Goal: Task Accomplishment & Management: Complete application form

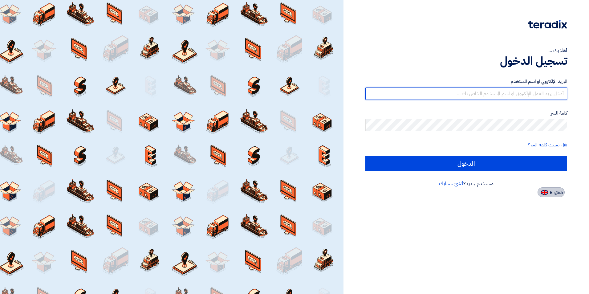
type input "[EMAIL_ADDRESS][DOMAIN_NAME]"
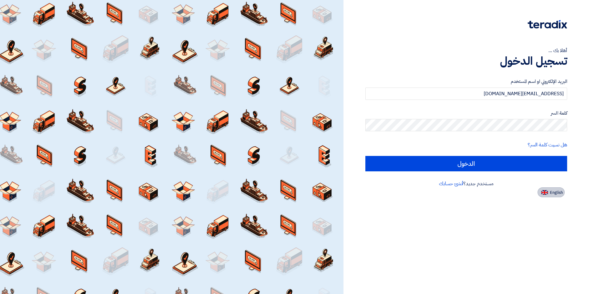
click at [544, 192] on img at bounding box center [545, 192] width 7 height 5
type input "Sign in"
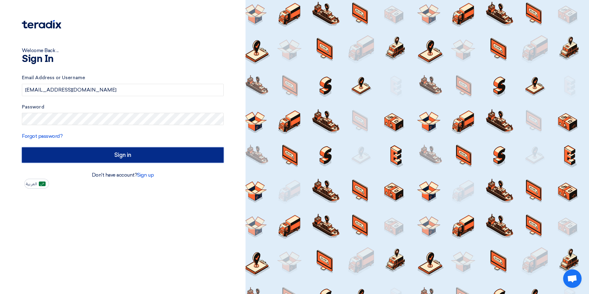
click at [97, 155] on input "Sign in" at bounding box center [123, 154] width 202 height 15
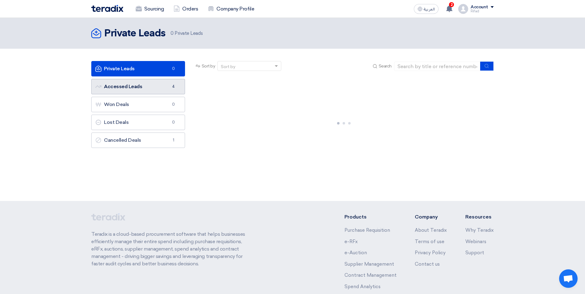
click at [145, 89] on link "Accessed Leads Accessed Leads 4" at bounding box center [138, 86] width 94 height 15
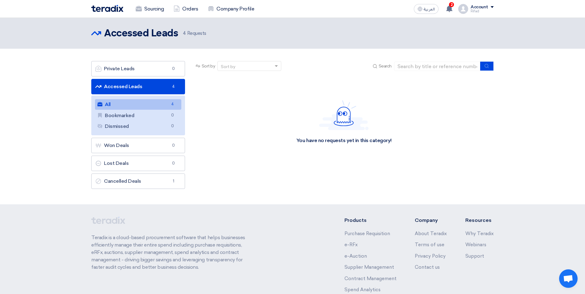
click at [134, 103] on link "All All 4" at bounding box center [138, 104] width 86 height 10
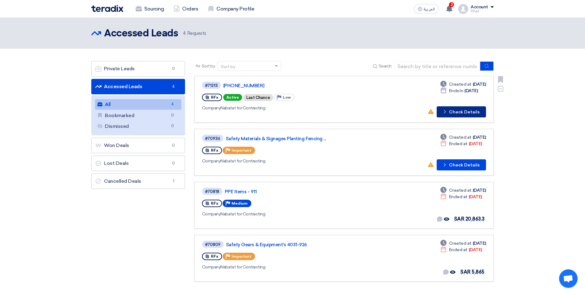
click at [460, 115] on button "Check details Check Details" at bounding box center [460, 111] width 49 height 11
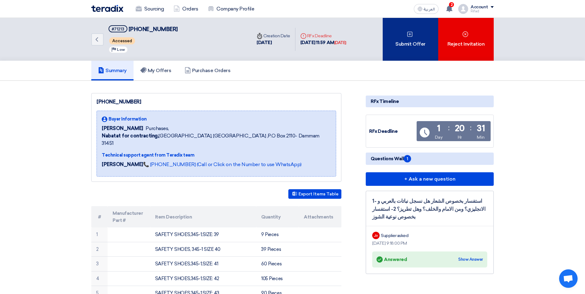
click at [404, 45] on div "Submit Offer" at bounding box center [409, 39] width 55 height 43
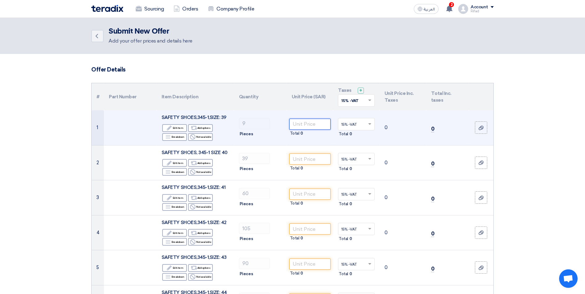
click at [303, 122] on input "number" at bounding box center [310, 124] width 42 height 11
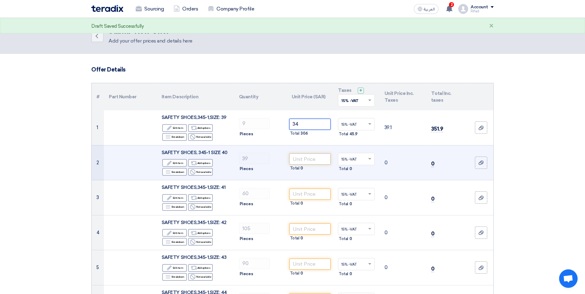
type input "34"
click at [307, 155] on input "number" at bounding box center [310, 158] width 42 height 11
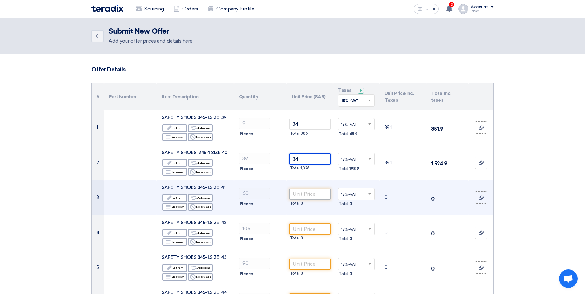
type input "34"
click at [313, 194] on input "number" at bounding box center [310, 194] width 42 height 11
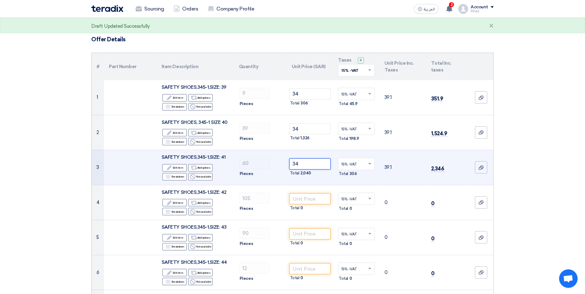
scroll to position [31, 0]
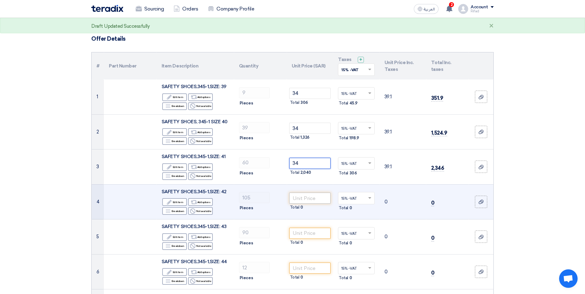
type input "34"
click at [312, 198] on input "number" at bounding box center [310, 198] width 42 height 11
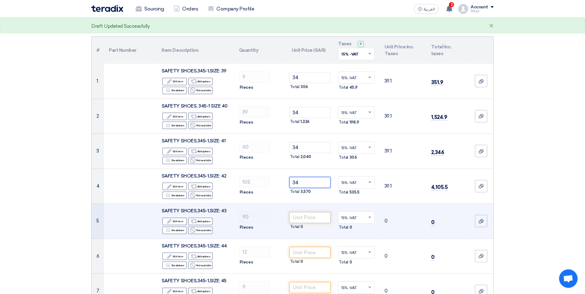
scroll to position [62, 0]
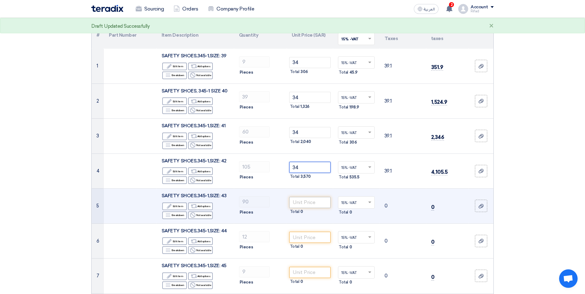
type input "34"
click at [306, 198] on input "number" at bounding box center [310, 202] width 42 height 11
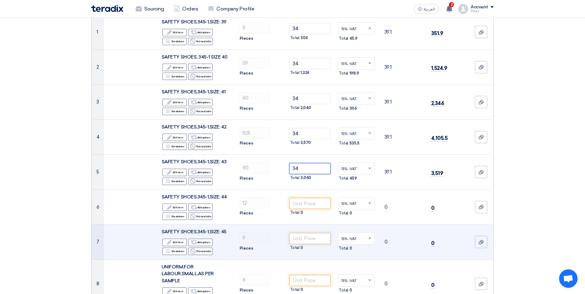
scroll to position [123, 0]
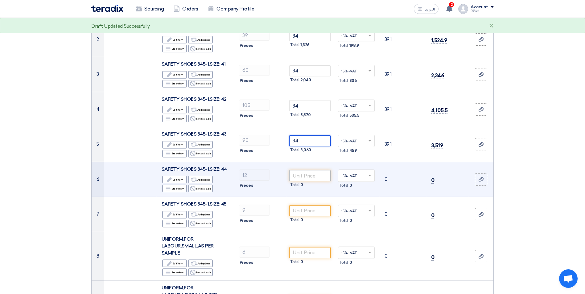
type input "34"
click at [300, 177] on input "number" at bounding box center [310, 175] width 42 height 11
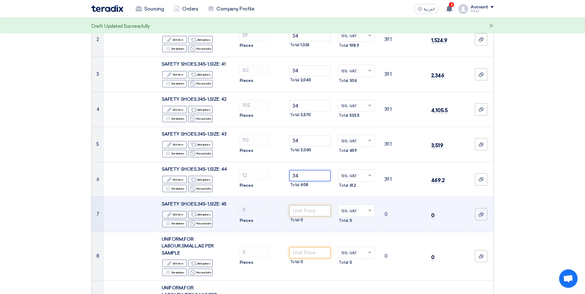
type input "34"
click at [300, 212] on input "number" at bounding box center [310, 210] width 42 height 11
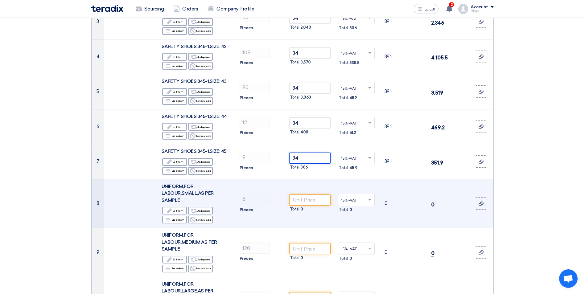
scroll to position [185, 0]
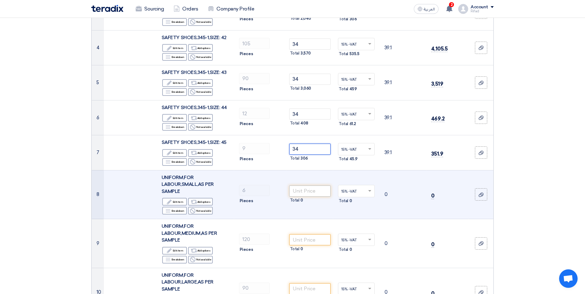
type input "34"
click at [307, 192] on input "number" at bounding box center [310, 191] width 42 height 11
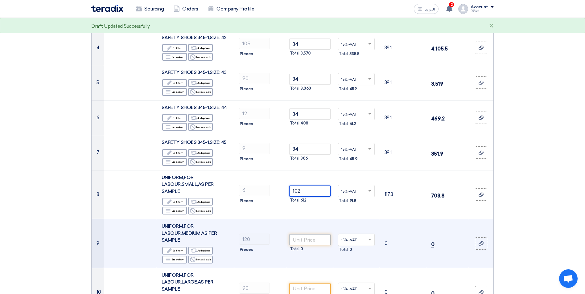
type input "102"
click at [308, 243] on input "number" at bounding box center [310, 239] width 42 height 11
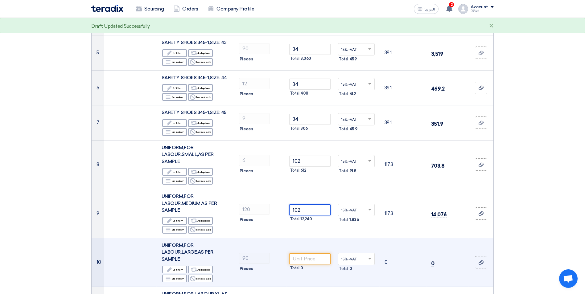
scroll to position [216, 0]
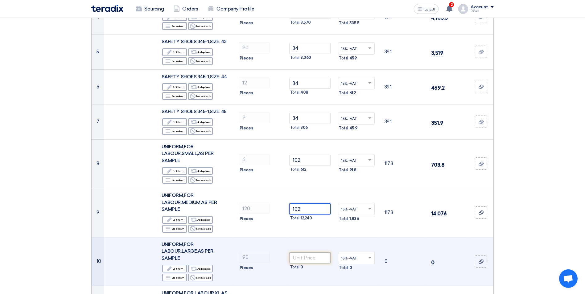
type input "102"
click at [303, 260] on input "number" at bounding box center [310, 257] width 42 height 11
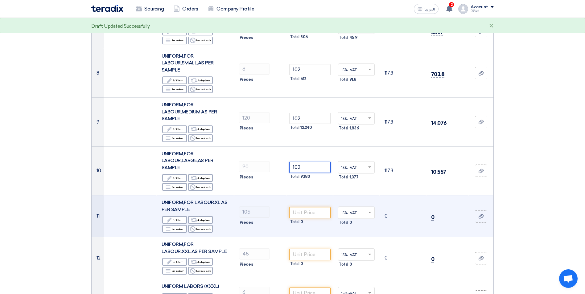
scroll to position [308, 0]
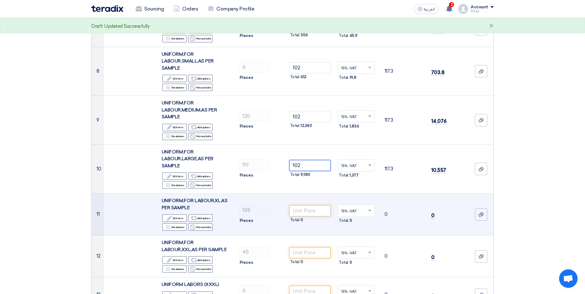
type input "102"
click at [312, 212] on input "number" at bounding box center [310, 210] width 42 height 11
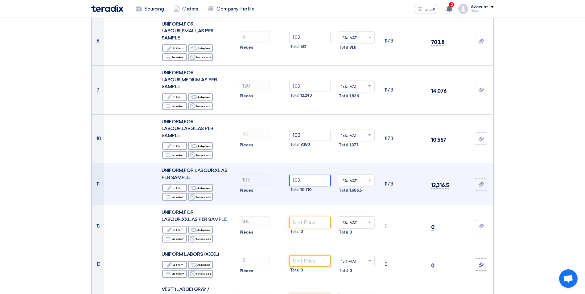
scroll to position [339, 0]
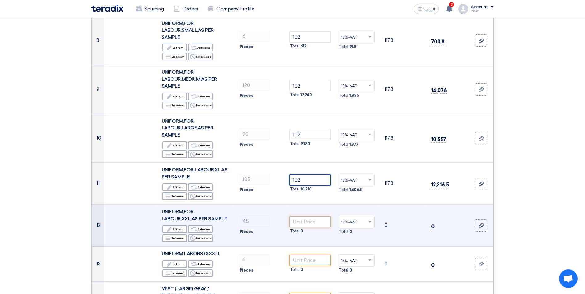
type input "102"
click at [312, 223] on input "number" at bounding box center [310, 221] width 42 height 11
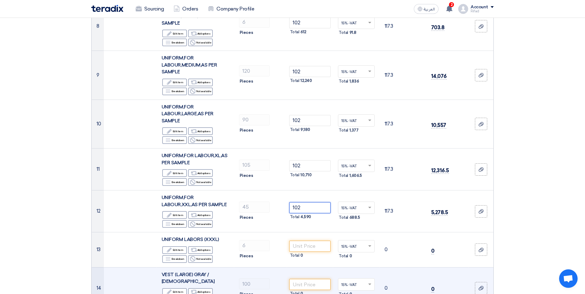
scroll to position [431, 0]
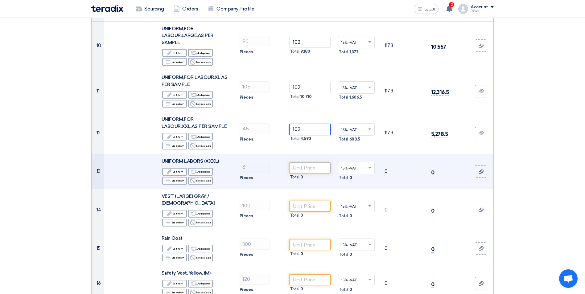
type input "102"
click at [300, 166] on input "number" at bounding box center [310, 167] width 42 height 11
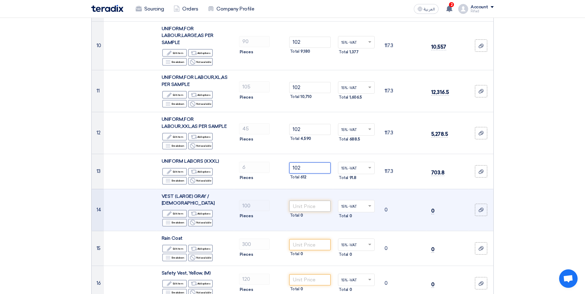
type input "102"
click at [309, 202] on input "number" at bounding box center [310, 206] width 42 height 11
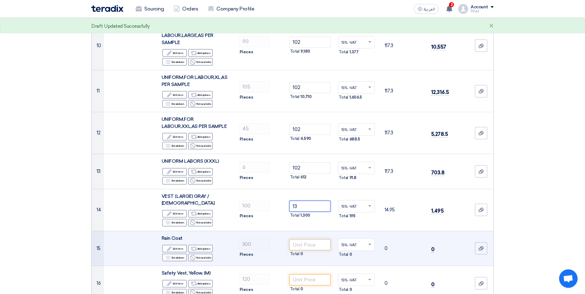
type input "13"
click at [310, 239] on input "number" at bounding box center [310, 244] width 42 height 11
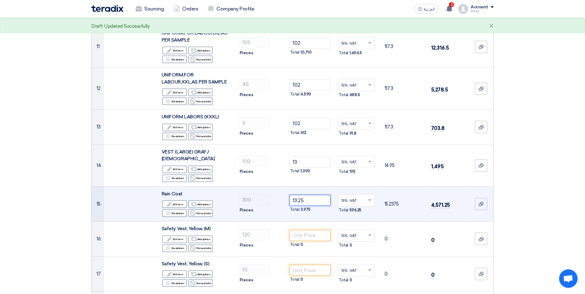
scroll to position [493, 0]
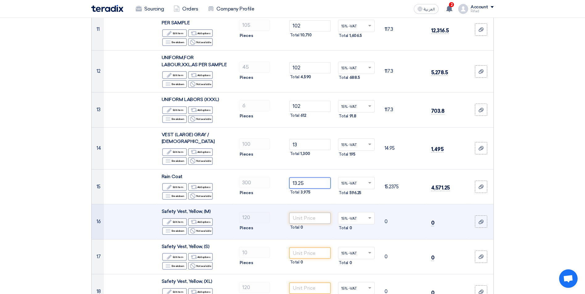
type input "13.25"
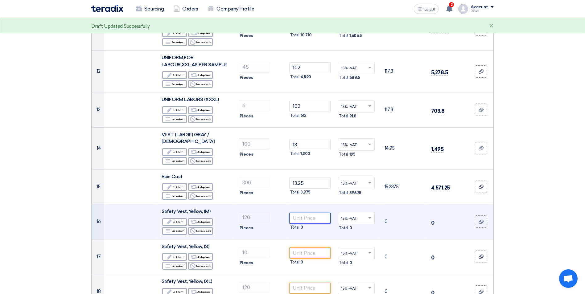
click at [311, 213] on input "number" at bounding box center [310, 218] width 42 height 11
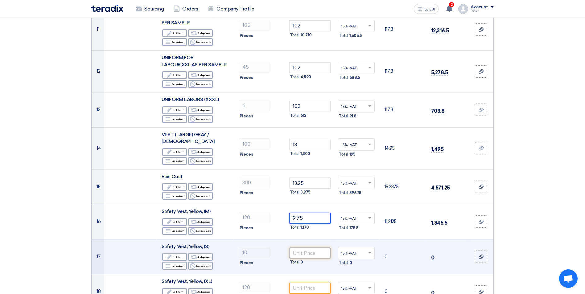
type input "9.75"
click at [308, 250] on input "number" at bounding box center [310, 252] width 42 height 11
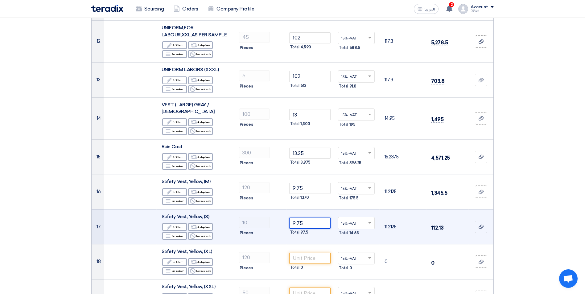
scroll to position [524, 0]
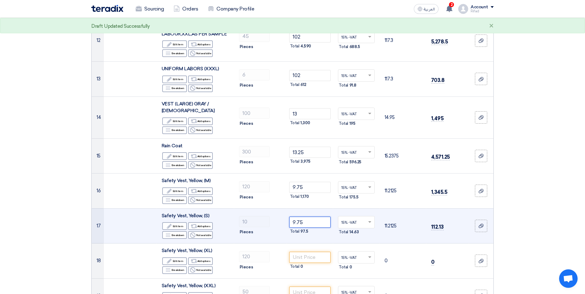
type input "9.75"
click at [308, 252] on input "number" at bounding box center [310, 257] width 42 height 11
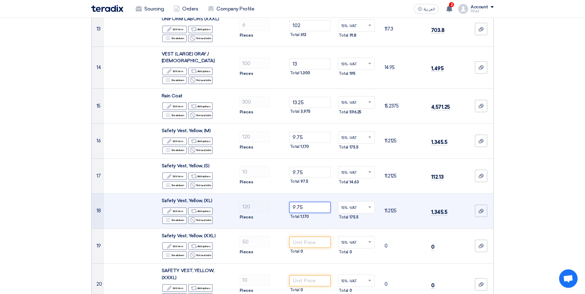
scroll to position [586, 0]
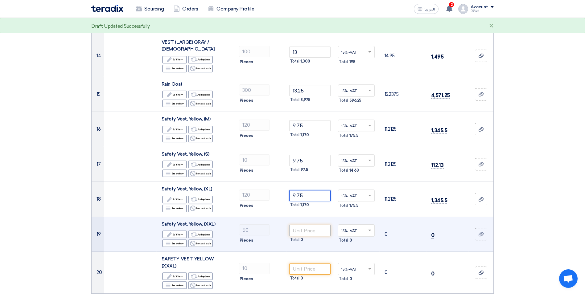
type input "9.75"
click at [314, 225] on input "number" at bounding box center [310, 230] width 42 height 11
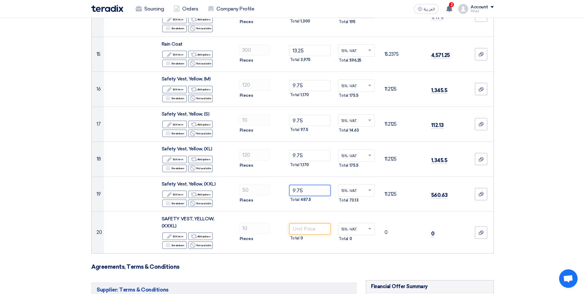
scroll to position [647, 0]
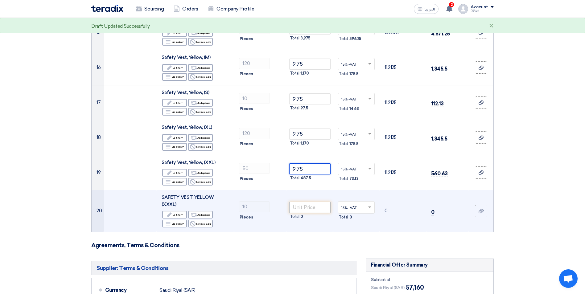
type input "9.75"
click at [310, 202] on input "number" at bounding box center [310, 207] width 42 height 11
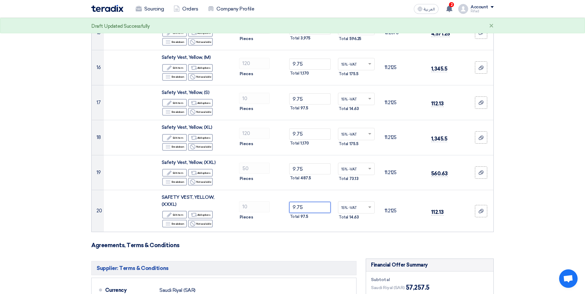
scroll to position [678, 0]
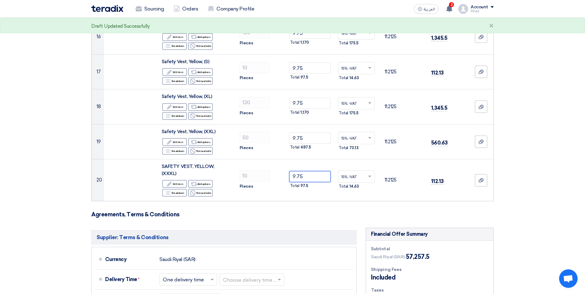
type input "9.75"
click at [268, 211] on h3 "Agreements, Terms & Conditions" at bounding box center [292, 214] width 402 height 7
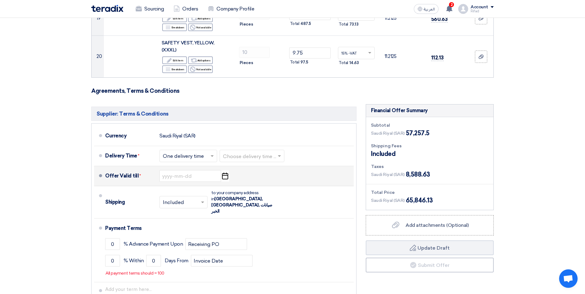
scroll to position [801, 0]
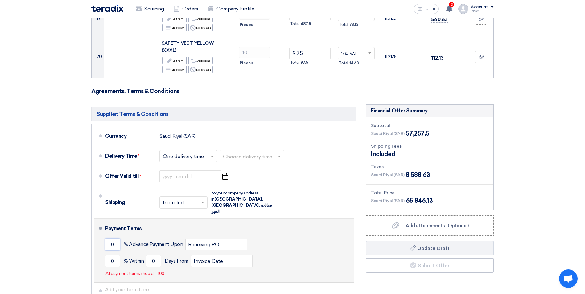
drag, startPoint x: 114, startPoint y: 217, endPoint x: 104, endPoint y: 217, distance: 10.2
click at [104, 219] on li "Payment Terms 0 % Advance Payment Upon Receiving PO 0 % Within 0" at bounding box center [224, 251] width 260 height 64
type input "100"
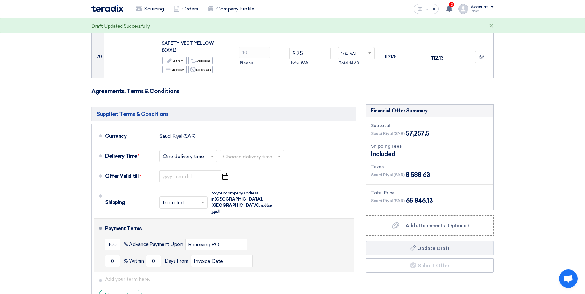
click at [314, 236] on div "100 % Advance Payment Upon Receiving PO" at bounding box center [228, 244] width 246 height 17
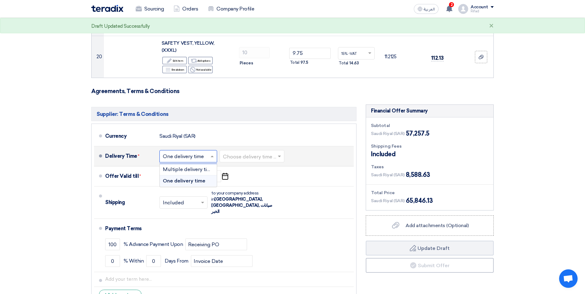
click at [211, 153] on span at bounding box center [213, 156] width 8 height 6
click at [186, 175] on div "One delivery time" at bounding box center [188, 180] width 57 height 11
click at [272, 153] on input "text" at bounding box center [252, 157] width 59 height 9
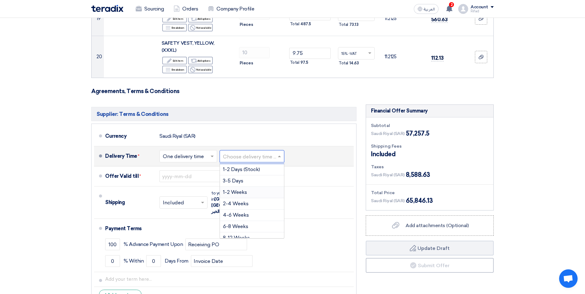
click at [251, 187] on div "1-2 Weeks" at bounding box center [252, 192] width 64 height 11
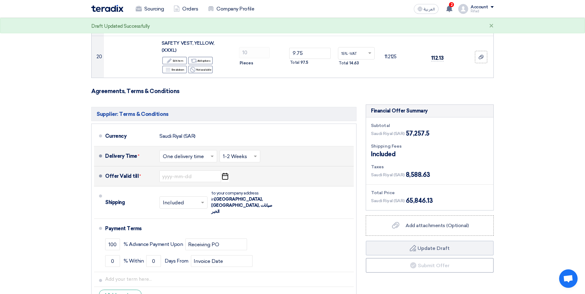
click at [224, 173] on use "button" at bounding box center [225, 176] width 6 height 7
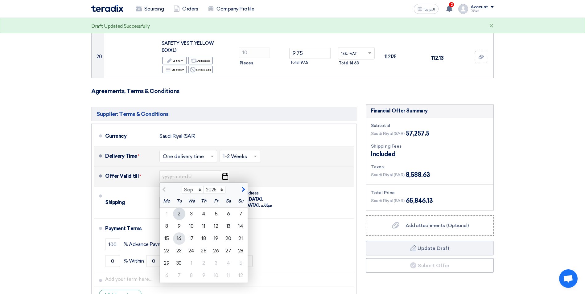
click at [179, 232] on div "16" at bounding box center [179, 238] width 12 height 12
type input "9/16/2025"
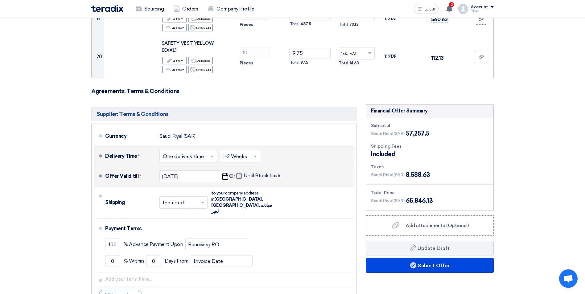
click at [237, 173] on span at bounding box center [239, 176] width 6 height 6
click at [243, 173] on input "Until Stock Lasts" at bounding box center [262, 179] width 39 height 12
checkbox input "true"
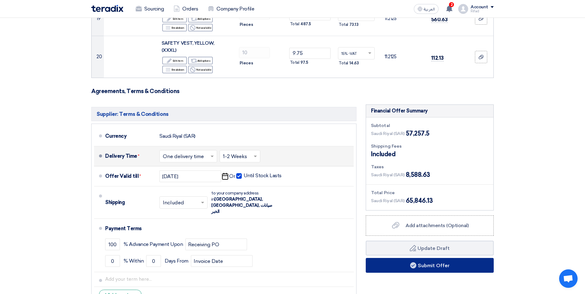
click at [426, 258] on button "Submit Offer" at bounding box center [430, 265] width 128 height 15
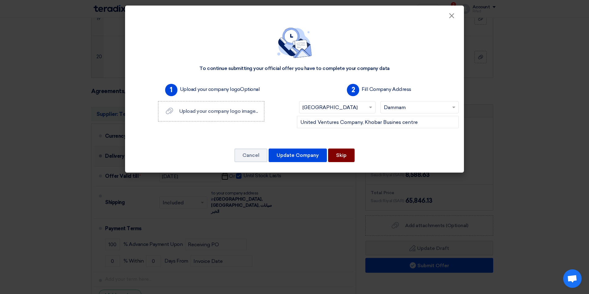
click at [343, 154] on button "Skip" at bounding box center [341, 156] width 27 height 14
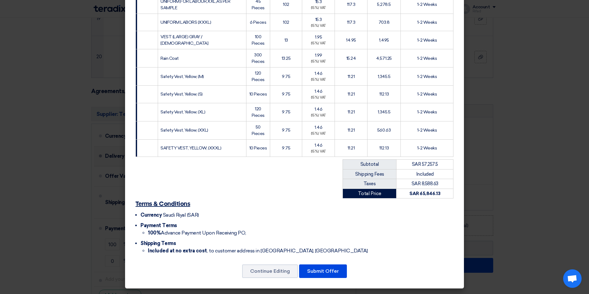
scroll to position [317, 0]
click at [322, 274] on button "Submit Offer" at bounding box center [323, 271] width 48 height 14
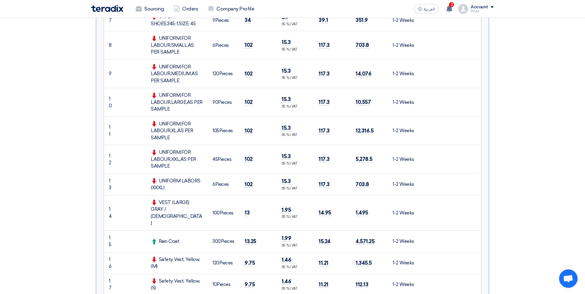
scroll to position [339, 0]
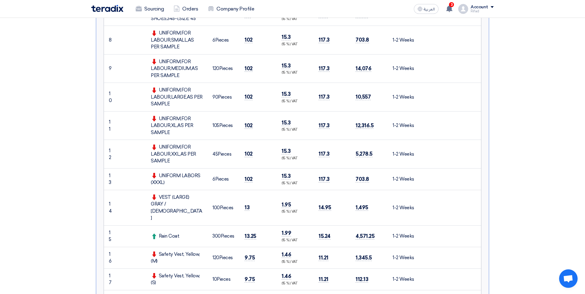
click at [167, 233] on div "Rain Coat" at bounding box center [177, 236] width 52 height 7
click at [238, 225] on td "300 Pieces" at bounding box center [223, 236] width 32 height 22
click at [158, 233] on div "Rain Coat" at bounding box center [177, 236] width 52 height 7
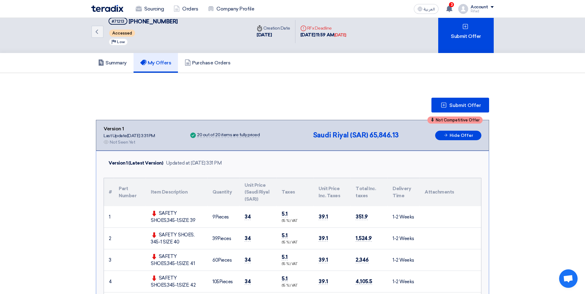
scroll to position [0, 0]
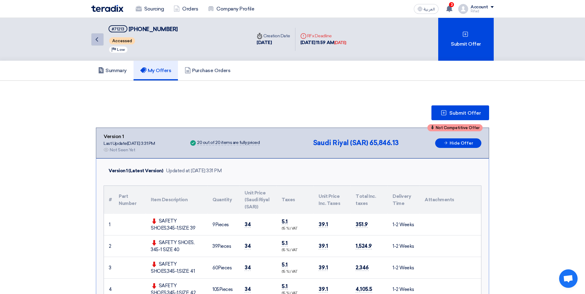
click at [98, 39] on icon "Back" at bounding box center [96, 39] width 7 height 7
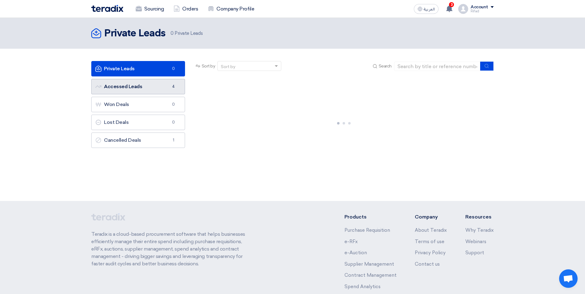
click at [157, 91] on link "Accessed Leads Accessed Leads 4" at bounding box center [138, 86] width 94 height 15
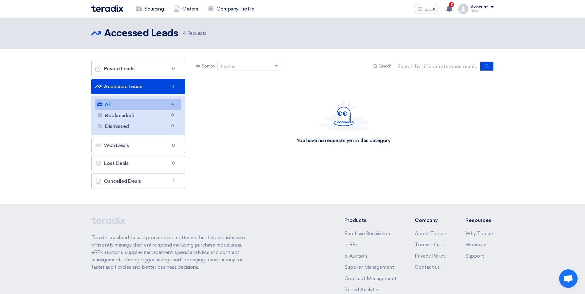
click at [154, 104] on link "All All 4" at bounding box center [138, 104] width 86 height 10
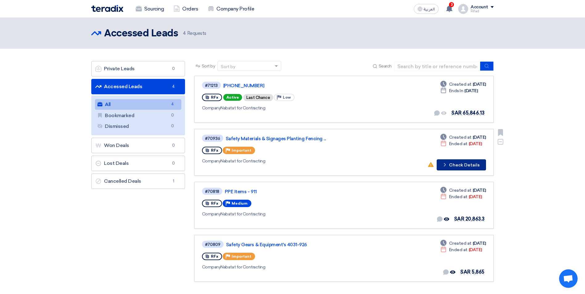
click at [463, 163] on button "Check details Check Details" at bounding box center [460, 164] width 49 height 11
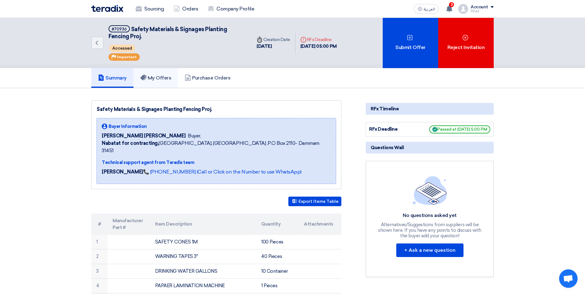
click at [163, 80] on h5 "My Offers" at bounding box center [155, 78] width 31 height 6
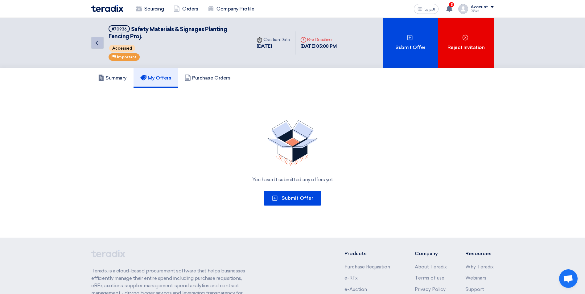
click at [93, 43] on icon "Back" at bounding box center [96, 42] width 7 height 7
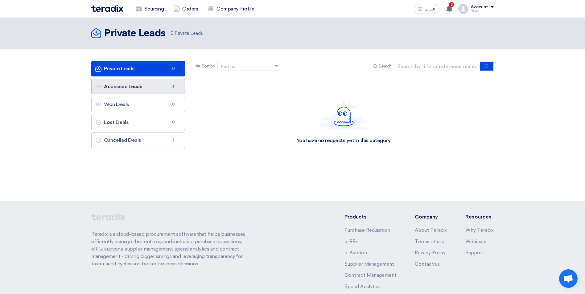
click at [147, 89] on link "Accessed Leads Accessed Leads 4" at bounding box center [138, 86] width 94 height 15
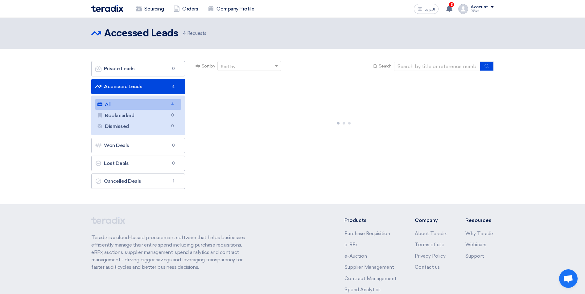
click at [139, 104] on link "All All 4" at bounding box center [138, 104] width 86 height 10
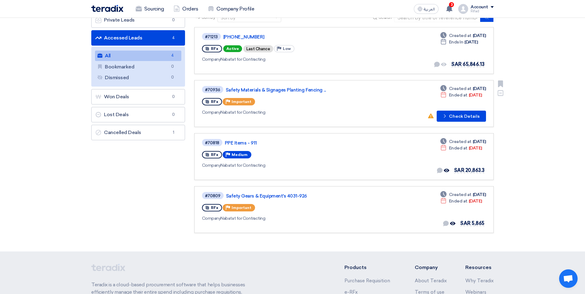
scroll to position [62, 0]
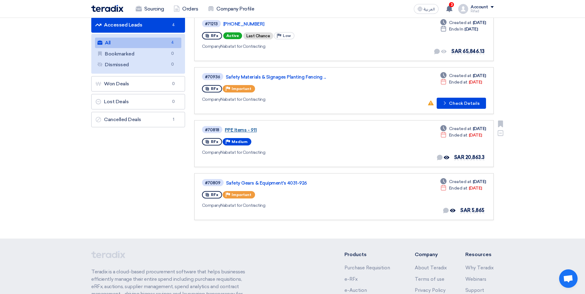
click at [249, 131] on link "PPE Items - 911" at bounding box center [302, 130] width 154 height 6
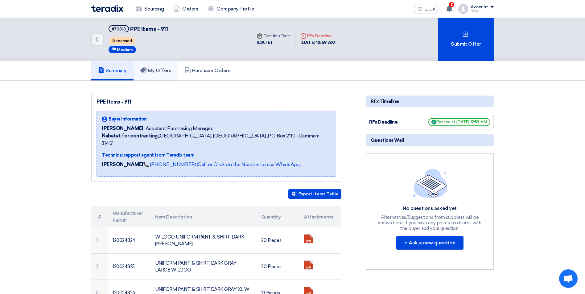
click at [154, 71] on h5 "My Offers" at bounding box center [155, 70] width 31 height 6
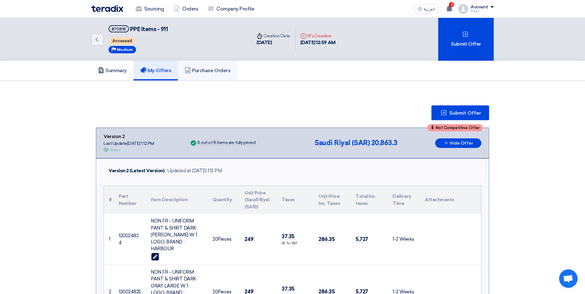
click at [217, 61] on link "Purchase Orders" at bounding box center [207, 71] width 59 height 20
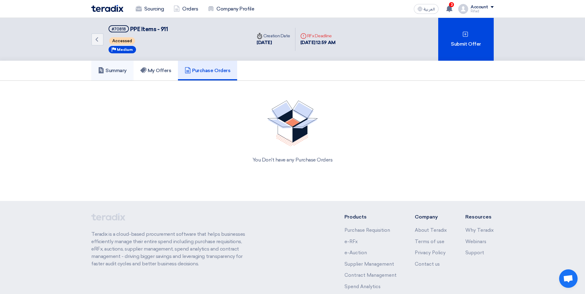
click at [112, 72] on h5 "Summary" at bounding box center [112, 70] width 29 height 6
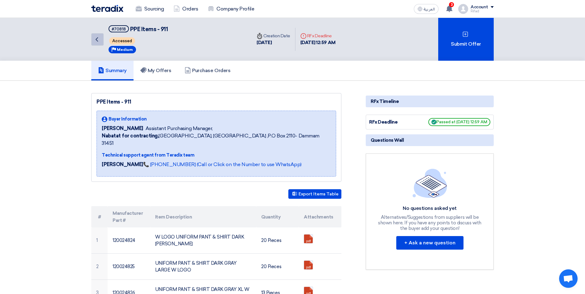
click at [98, 41] on icon "Back" at bounding box center [96, 39] width 7 height 7
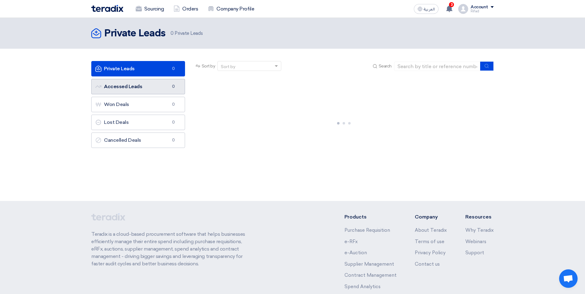
click at [147, 85] on link "Accessed Leads Accessed Leads 0" at bounding box center [138, 86] width 94 height 15
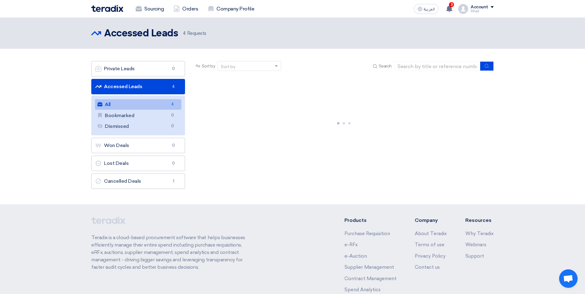
click at [133, 101] on link "All All 4" at bounding box center [138, 104] width 86 height 10
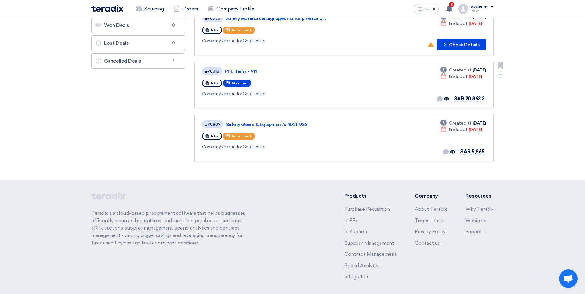
scroll to position [146, 0]
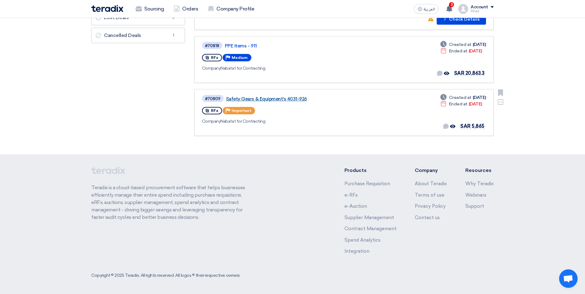
click at [278, 101] on link "Safety Gears & Equipment's 4031-926" at bounding box center [303, 99] width 154 height 6
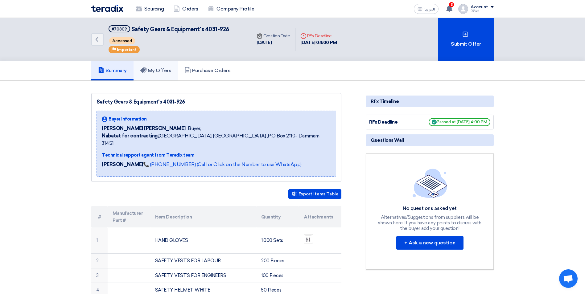
click at [147, 66] on link "My Offers" at bounding box center [155, 71] width 45 height 20
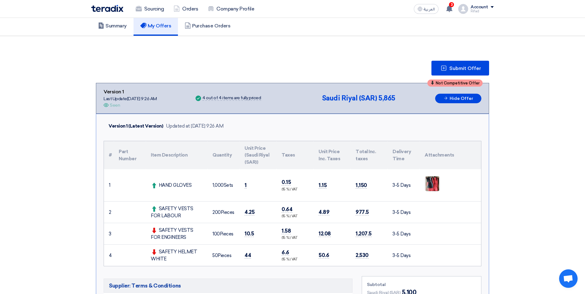
scroll to position [31, 0]
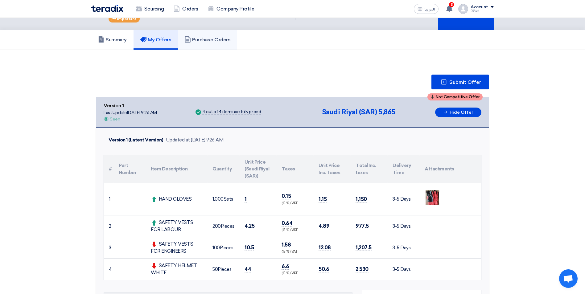
click at [217, 41] on h5 "Purchase Orders" at bounding box center [208, 40] width 46 height 6
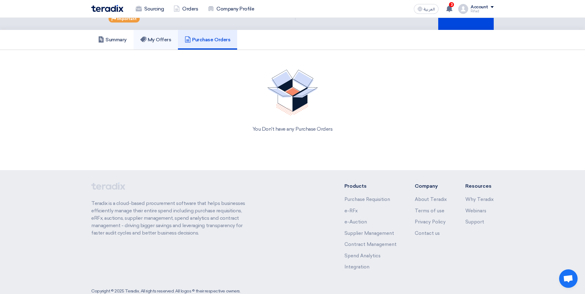
click at [170, 40] on h5 "My Offers" at bounding box center [155, 40] width 31 height 6
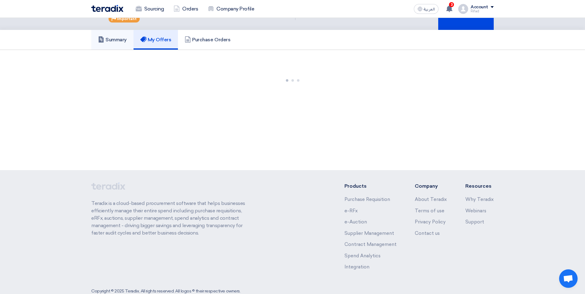
click at [113, 37] on h5 "Summary" at bounding box center [112, 40] width 29 height 6
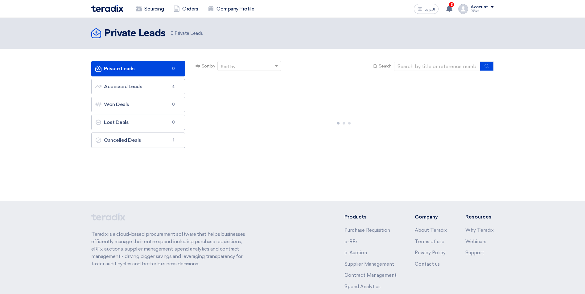
click at [489, 5] on div "Account" at bounding box center [481, 7] width 23 height 5
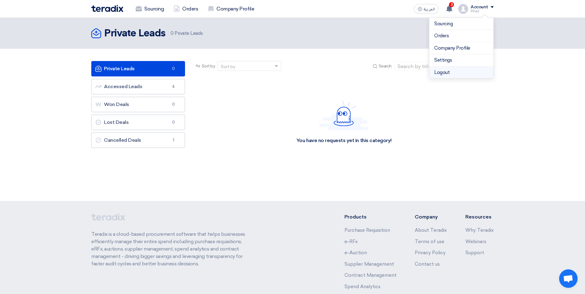
click at [454, 72] on li "Logout" at bounding box center [461, 73] width 64 height 12
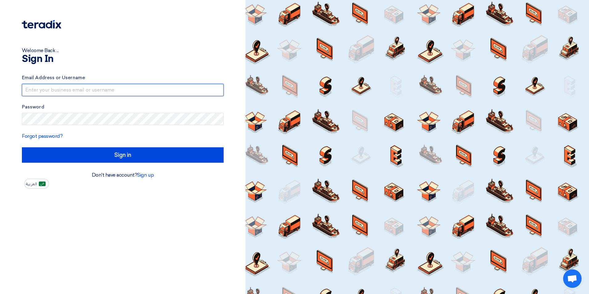
type input "[EMAIL_ADDRESS][DOMAIN_NAME]"
drag, startPoint x: 93, startPoint y: 90, endPoint x: 7, endPoint y: 89, distance: 86.3
click at [7, 89] on div "Welcome Back ... Sign In Email Address or Username [EMAIL_ADDRESS][DOMAIN_NAME]…" at bounding box center [123, 94] width 236 height 189
